Goal: Information Seeking & Learning: Find contact information

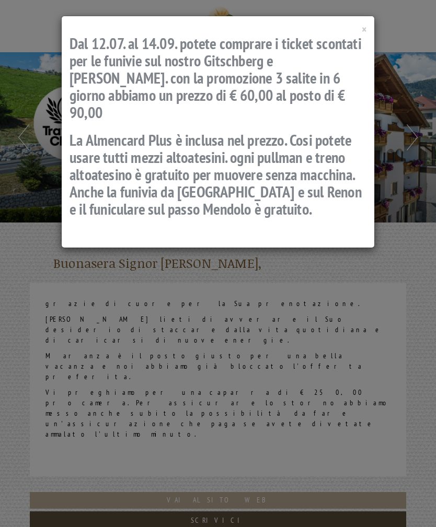
scroll to position [608, 0]
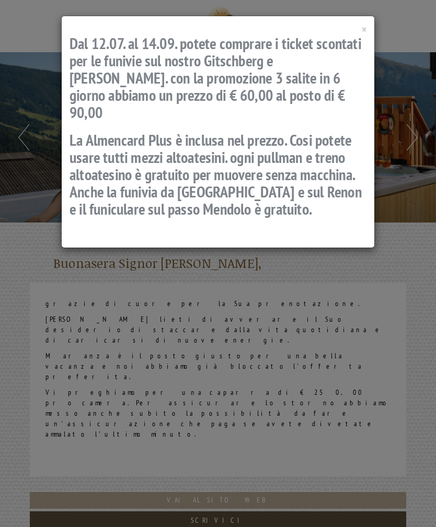
click at [359, 38] on h2 "Dal 12.07. al 14.09. potete comprare i ticket scontati per le funivie sul nostr…" at bounding box center [217, 77] width 297 height 86
click at [374, 30] on div "× Dal 12.07. al 14.09. potete comprare i ticket scontati per le funivie sul nos…" at bounding box center [217, 132] width 313 height 232
click at [362, 36] on span "×" at bounding box center [364, 29] width 5 height 14
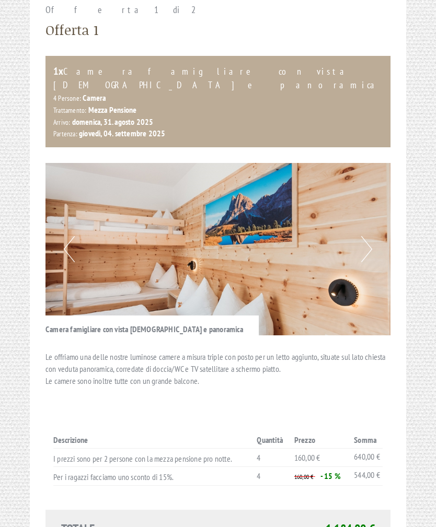
scroll to position [657, 0]
click at [367, 236] on button "Next" at bounding box center [366, 249] width 11 height 26
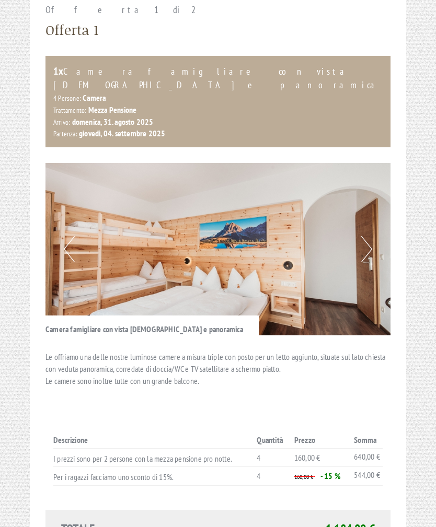
click at [363, 236] on button "Next" at bounding box center [366, 249] width 11 height 26
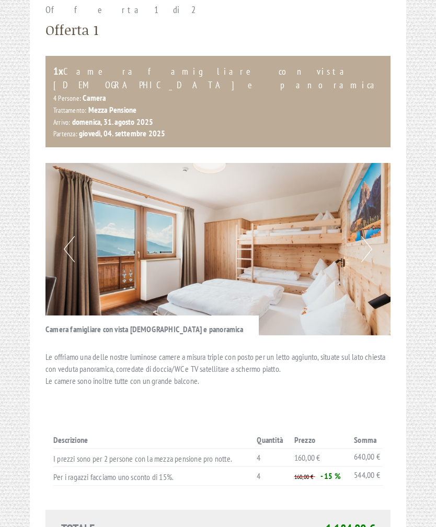
click at [369, 236] on button "Next" at bounding box center [366, 249] width 11 height 26
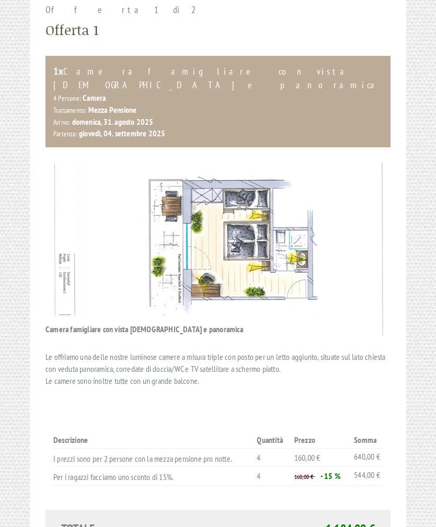
click at [376, 163] on img at bounding box center [217, 249] width 345 height 172
click at [358, 167] on img at bounding box center [217, 249] width 345 height 172
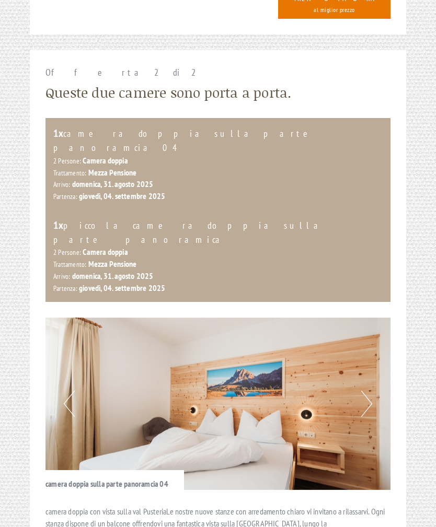
scroll to position [1233, 0]
click at [370, 390] on button "Next" at bounding box center [366, 403] width 11 height 26
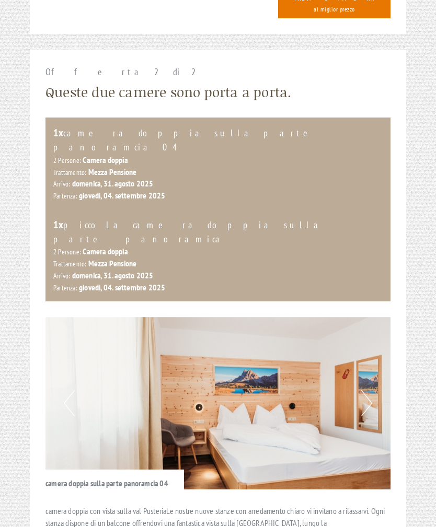
click at [380, 317] on img at bounding box center [217, 403] width 345 height 172
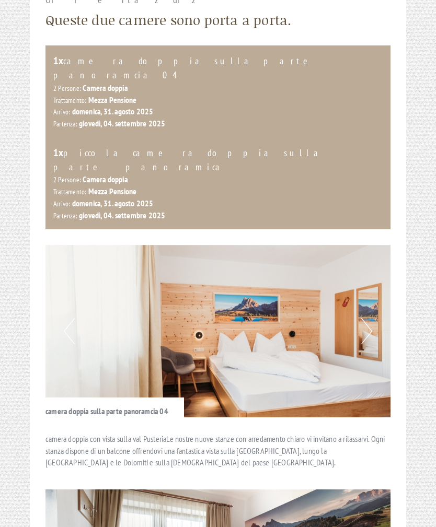
scroll to position [1305, 0]
click at [375, 245] on img at bounding box center [217, 331] width 345 height 172
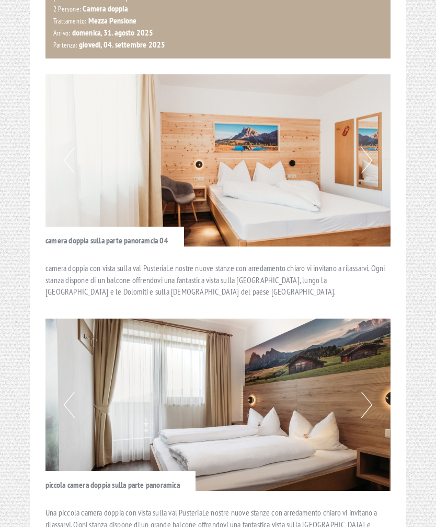
scroll to position [1476, 0]
click at [373, 319] on img at bounding box center [217, 405] width 345 height 172
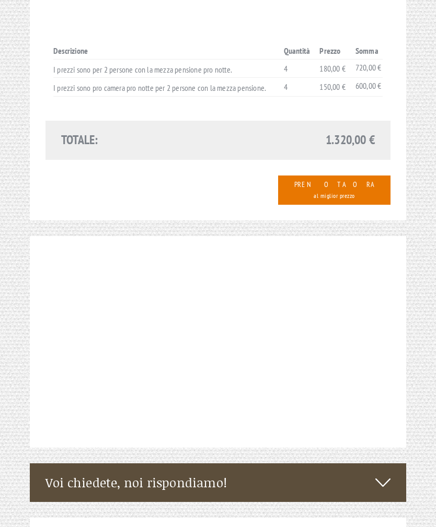
scroll to position [2055, 0]
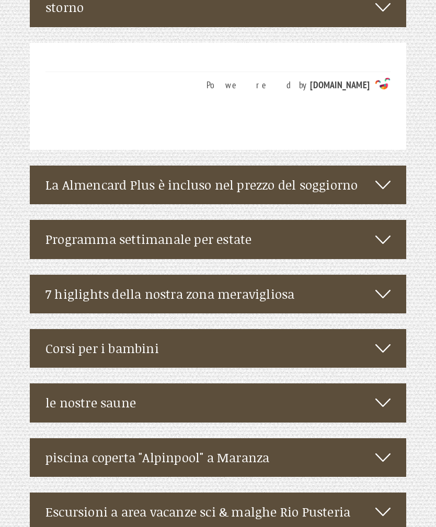
click at [379, 449] on icon at bounding box center [382, 458] width 15 height 18
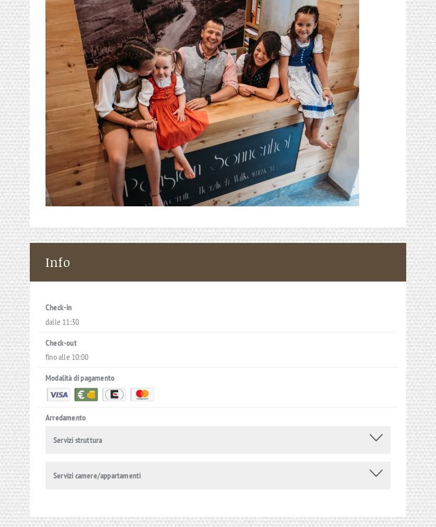
scroll to position [4246, 0]
copy div "Pension Sonnenhof [STREET_ADDRESS]"
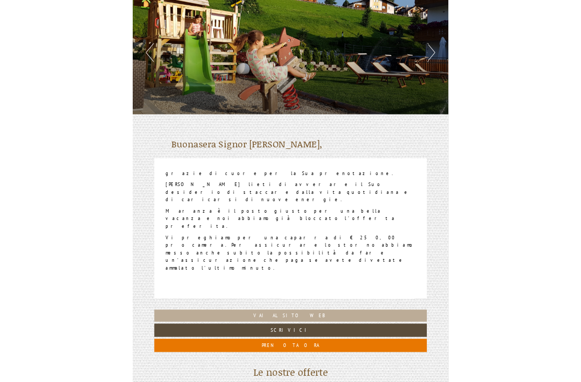
scroll to position [0, 0]
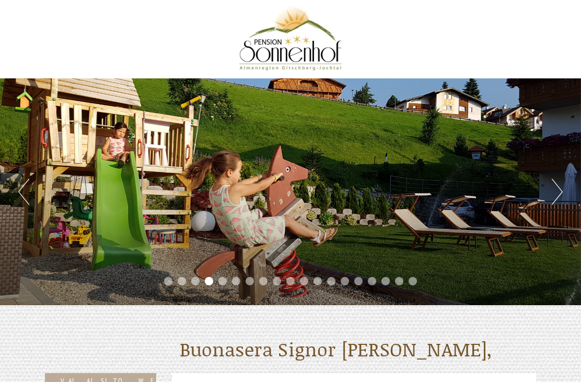
click at [223, 284] on li "5" at bounding box center [222, 281] width 8 height 8
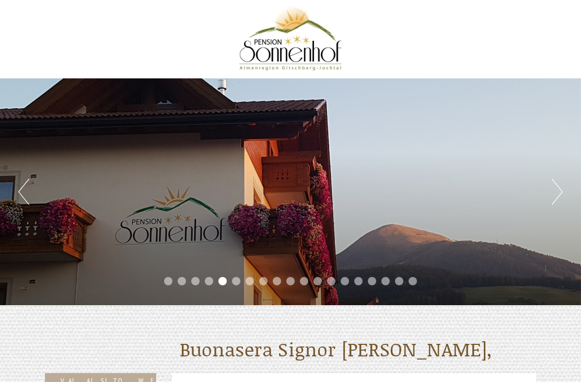
click at [239, 278] on li "6" at bounding box center [236, 281] width 8 height 8
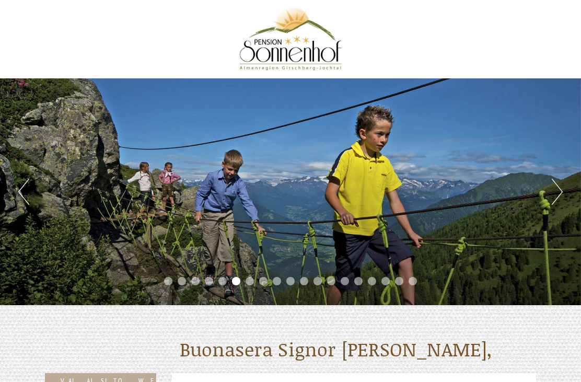
click at [252, 279] on li "7" at bounding box center [250, 281] width 8 height 8
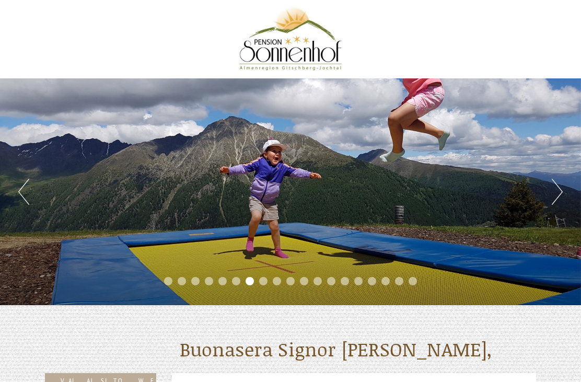
click at [253, 278] on ul "1 2 3 4 5 6 7 8 9 10 11 12 13 14 15 16 17 18 19" at bounding box center [290, 282] width 581 height 12
click at [266, 281] on li "8" at bounding box center [263, 281] width 8 height 8
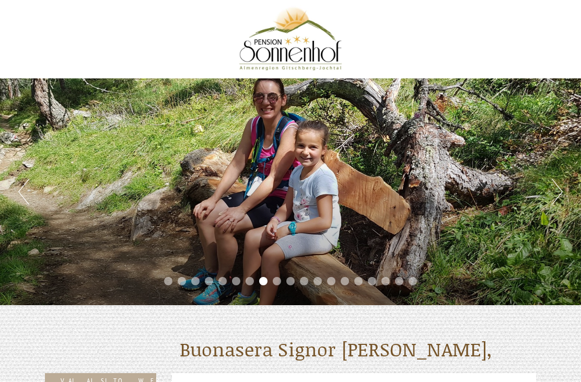
click at [277, 283] on li "9" at bounding box center [277, 281] width 8 height 8
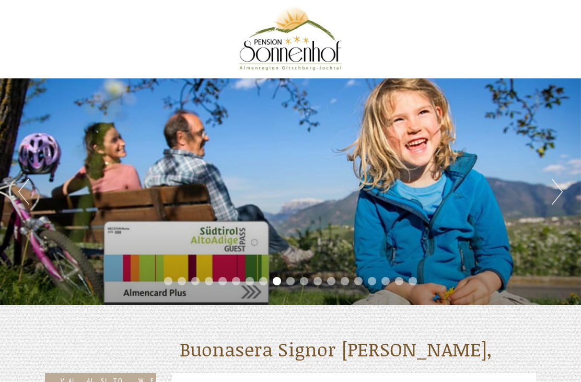
click at [291, 284] on li "10" at bounding box center [290, 281] width 8 height 8
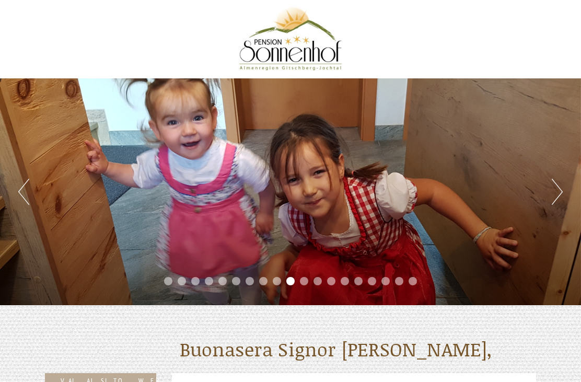
click at [304, 293] on div "Previous Next 1 2 3 4 5 6 7 8 9 10 11 12 13 14 15 16 17 18 19" at bounding box center [290, 191] width 581 height 227
click at [301, 278] on li "11" at bounding box center [304, 281] width 8 height 8
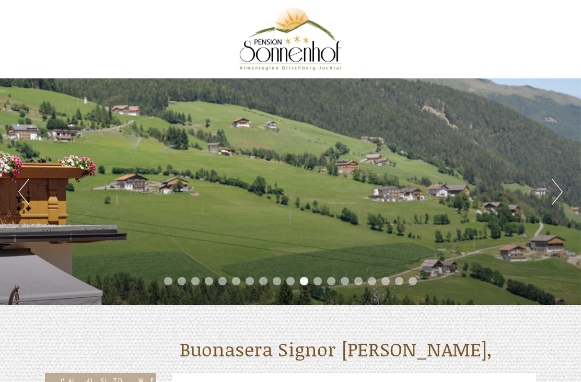
click at [319, 293] on div "Previous Next 1 2 3 4 5 6 7 8 9 10 11 12 13 14 15 16 17 18 19" at bounding box center [290, 191] width 581 height 227
click at [318, 285] on li "12" at bounding box center [317, 281] width 8 height 8
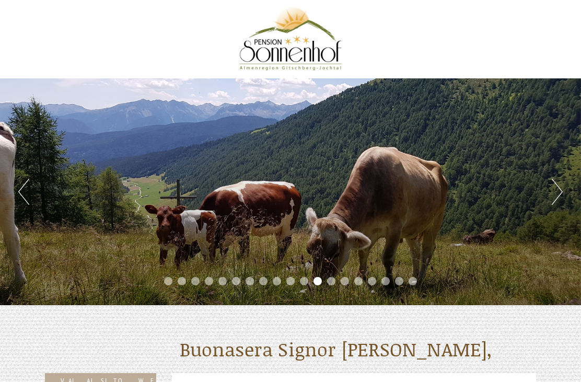
click at [332, 292] on div "Previous Next 1 2 3 4 5 6 7 8 9 10 11 12 13 14 15 16 17 18 19" at bounding box center [290, 191] width 581 height 227
click at [333, 279] on li "13" at bounding box center [331, 281] width 8 height 8
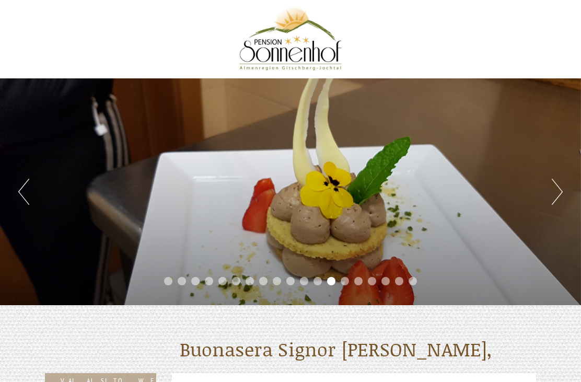
click at [435, 191] on button "Next" at bounding box center [557, 192] width 11 height 26
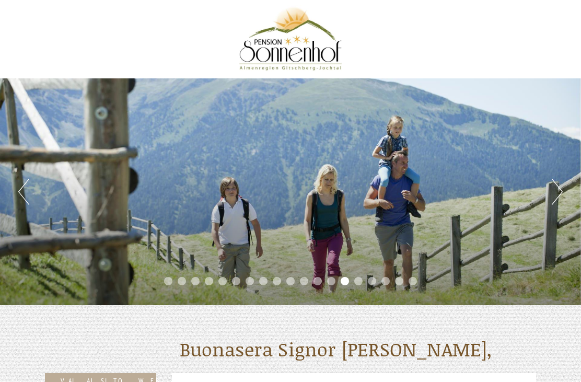
click at [435, 1] on div "Previous Next 1 2 3 4 5 6 7 8 9 10 11 12 13 14 15 16 17 18 19" at bounding box center [290, 152] width 581 height 305
